Goal: Submit feedback/report problem

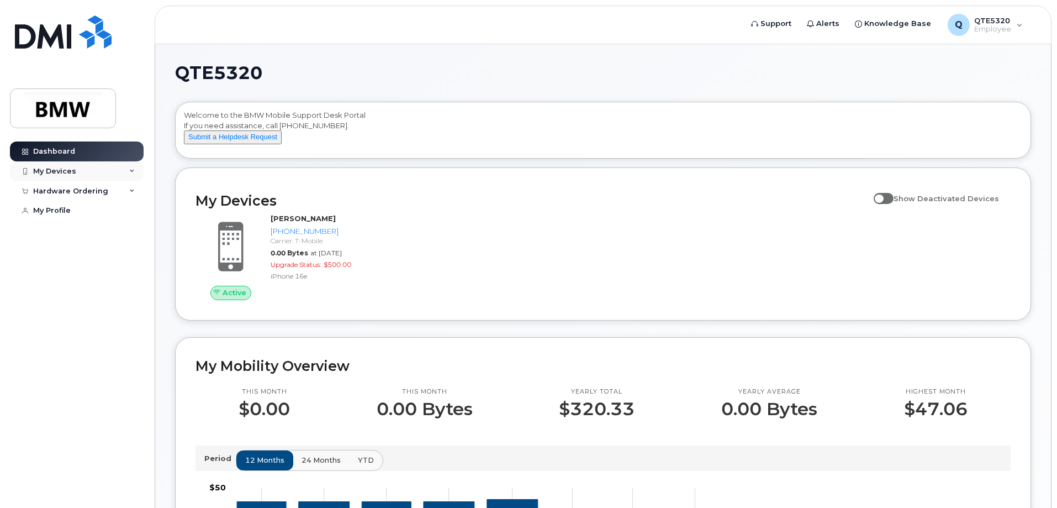
click at [113, 178] on div "My Devices" at bounding box center [77, 171] width 134 height 20
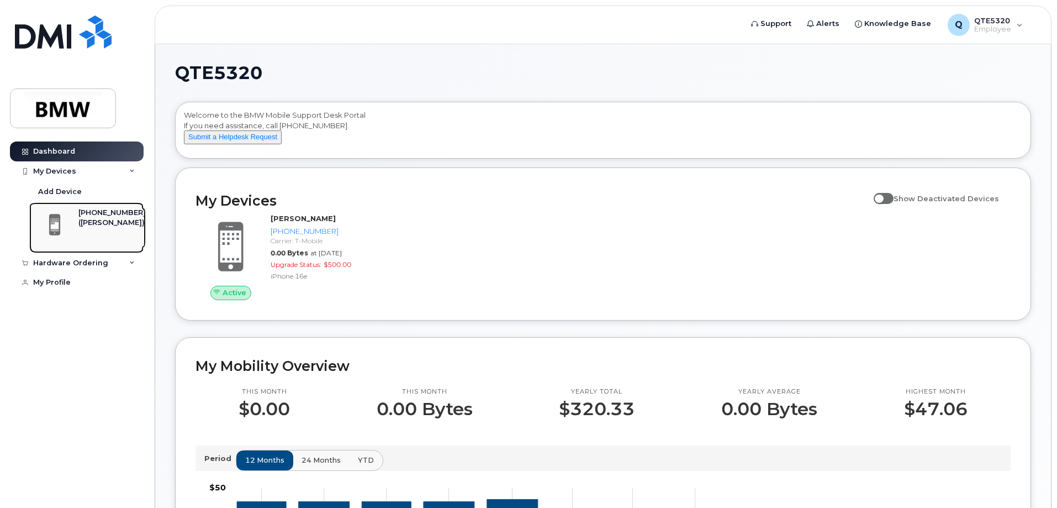
click at [110, 227] on div "([PERSON_NAME])" at bounding box center [111, 223] width 67 height 10
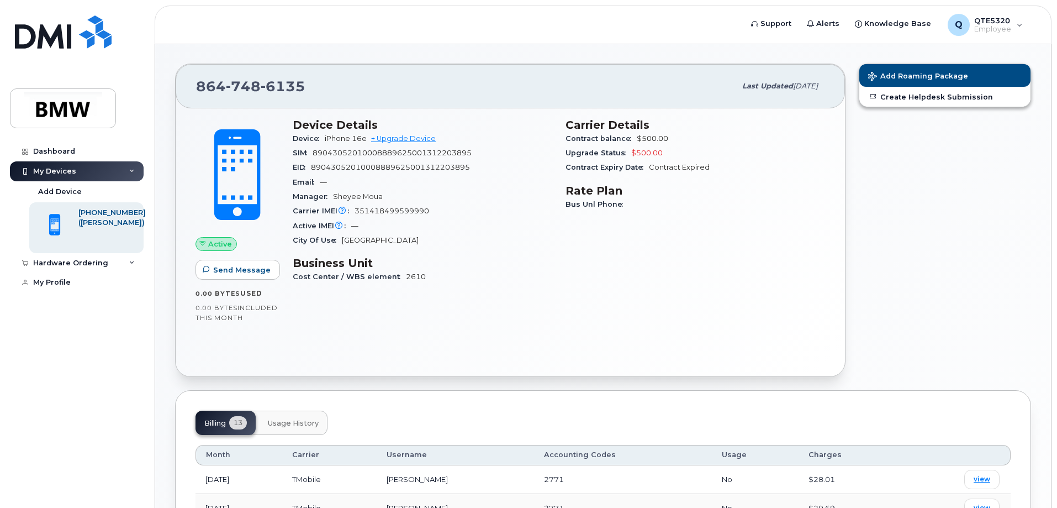
scroll to position [55, 0]
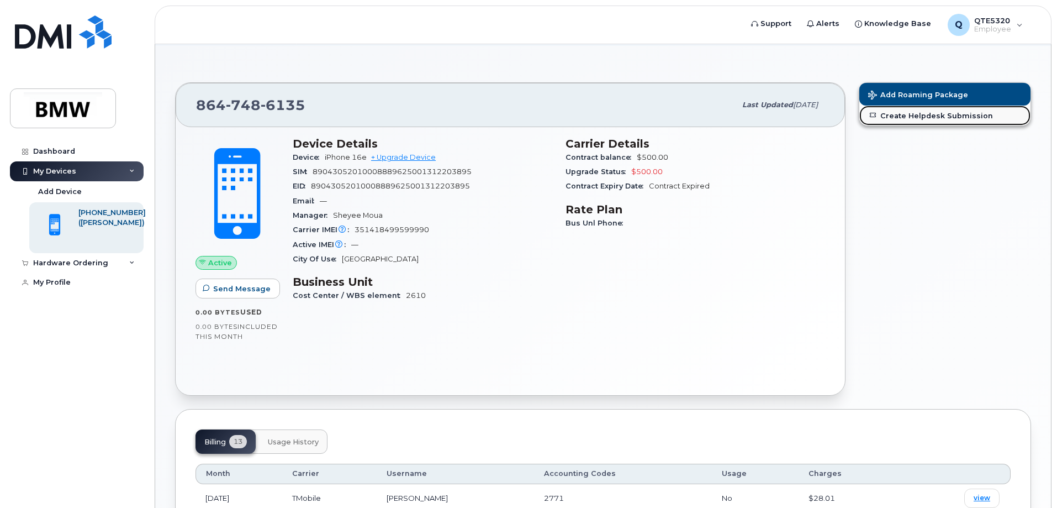
click at [906, 115] on link "Create Helpdesk Submission" at bounding box center [944, 115] width 171 height 20
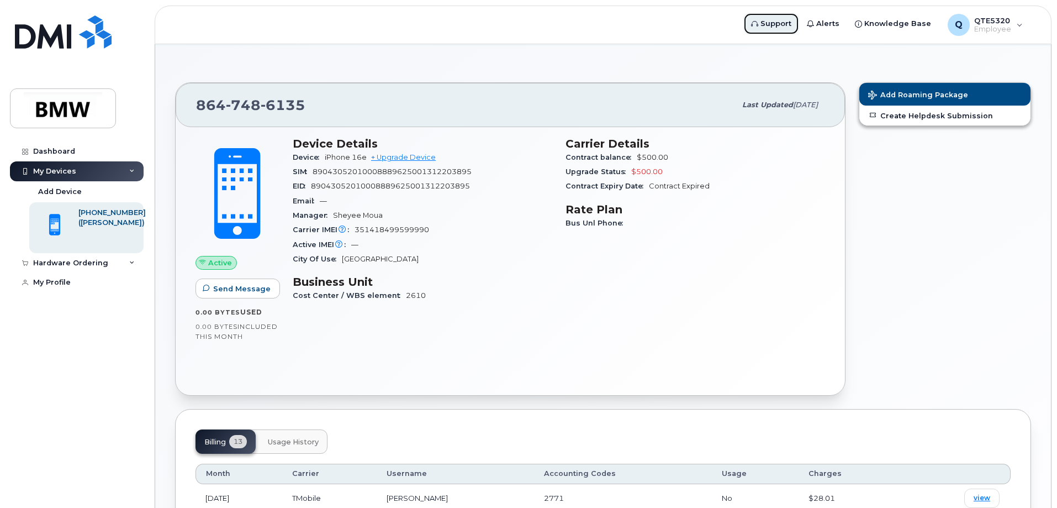
click at [758, 25] on icon at bounding box center [754, 23] width 7 height 7
click at [233, 286] on span "Send Message" at bounding box center [241, 288] width 57 height 10
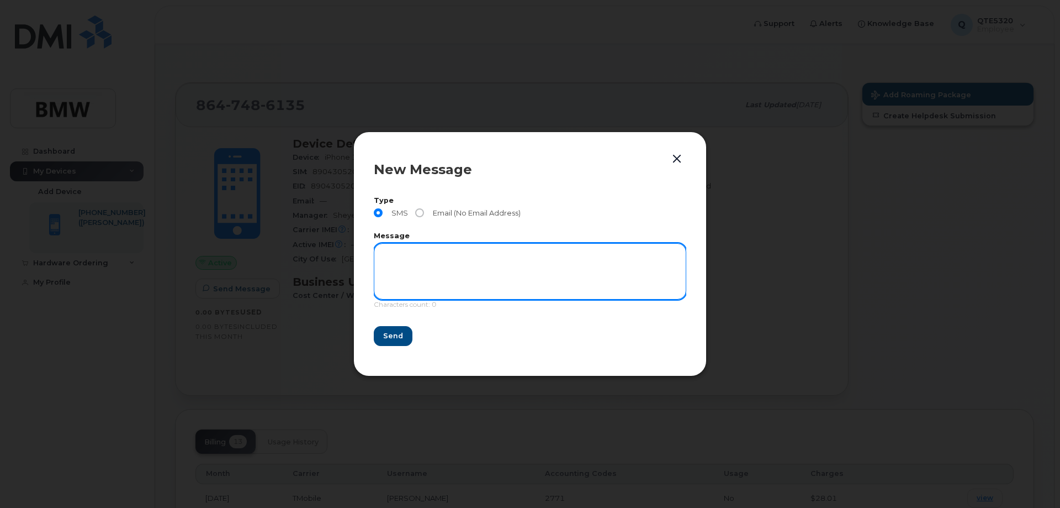
click at [429, 271] on textarea at bounding box center [530, 271] width 313 height 56
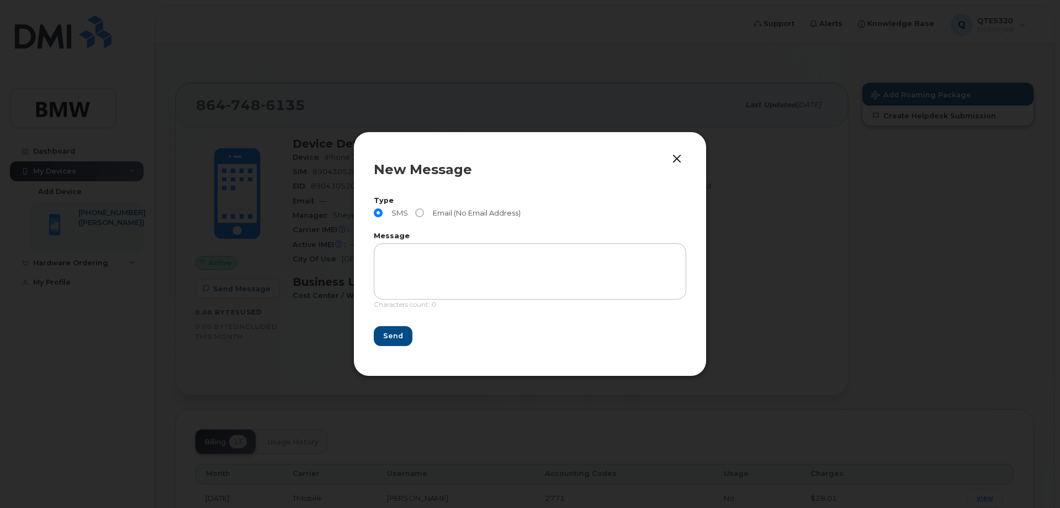
click at [677, 163] on button "button" at bounding box center [677, 158] width 17 height 15
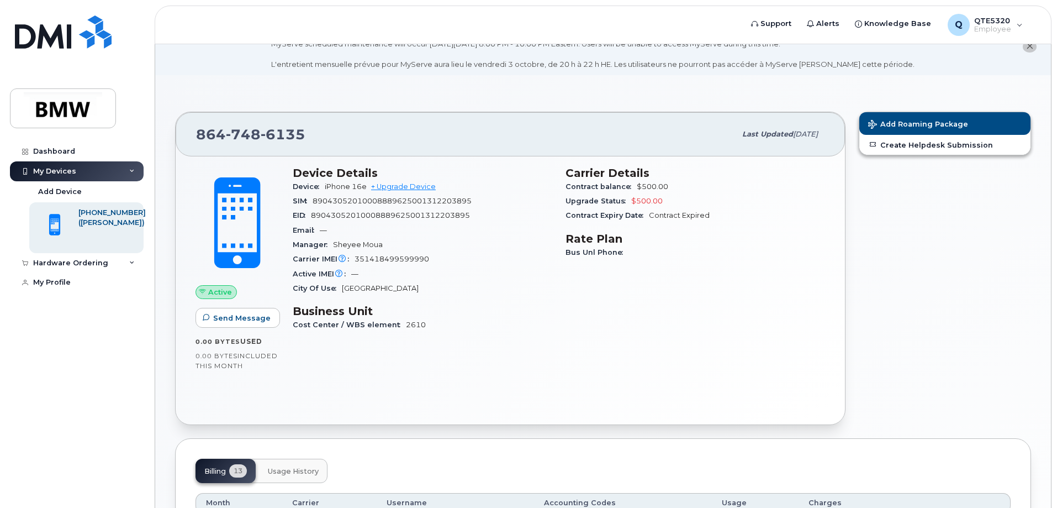
scroll to position [0, 0]
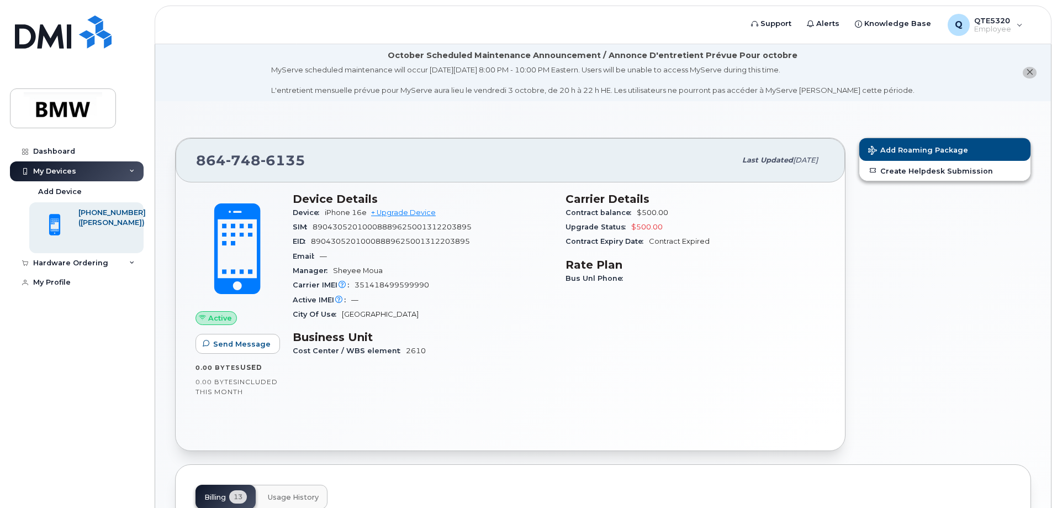
click at [220, 222] on span at bounding box center [237, 249] width 97 height 102
